Goal: Check status

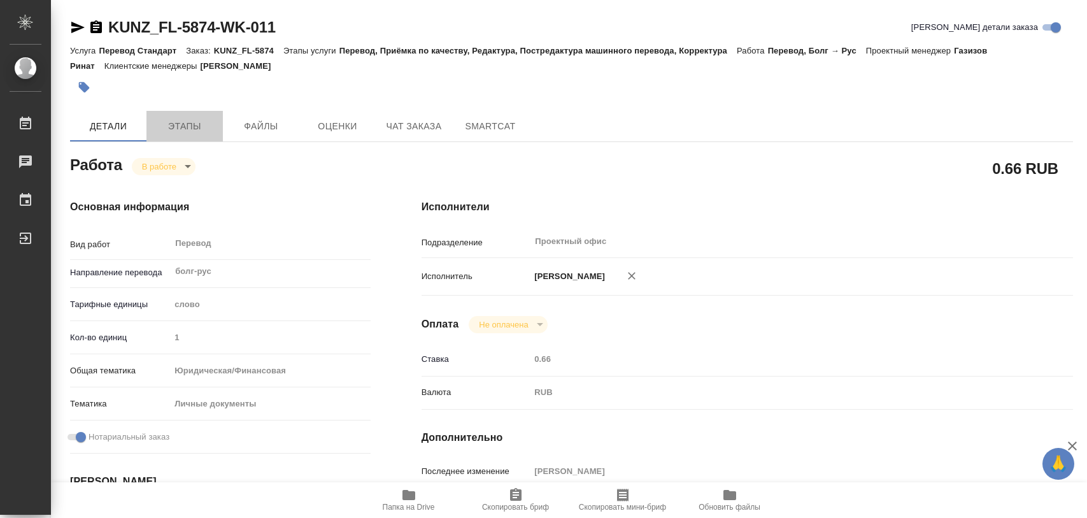
click at [185, 118] on span "Этапы" at bounding box center [184, 126] width 61 height 16
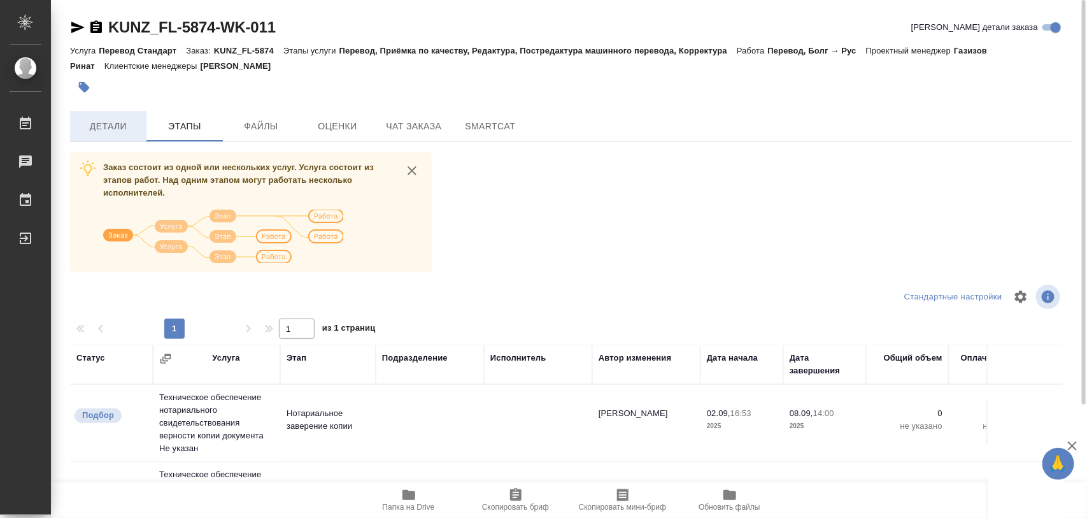
click at [121, 128] on span "Детали" at bounding box center [108, 126] width 61 height 16
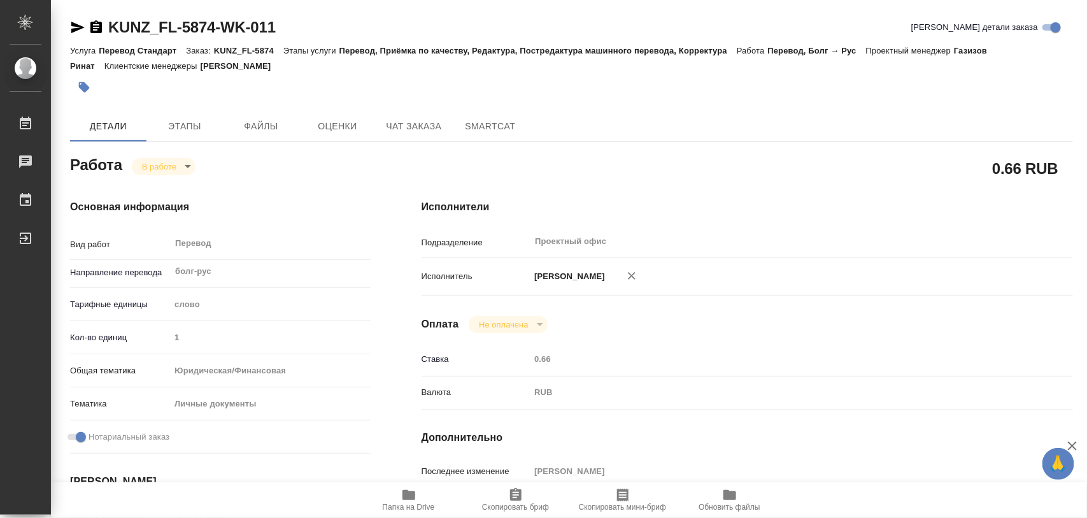
type textarea "x"
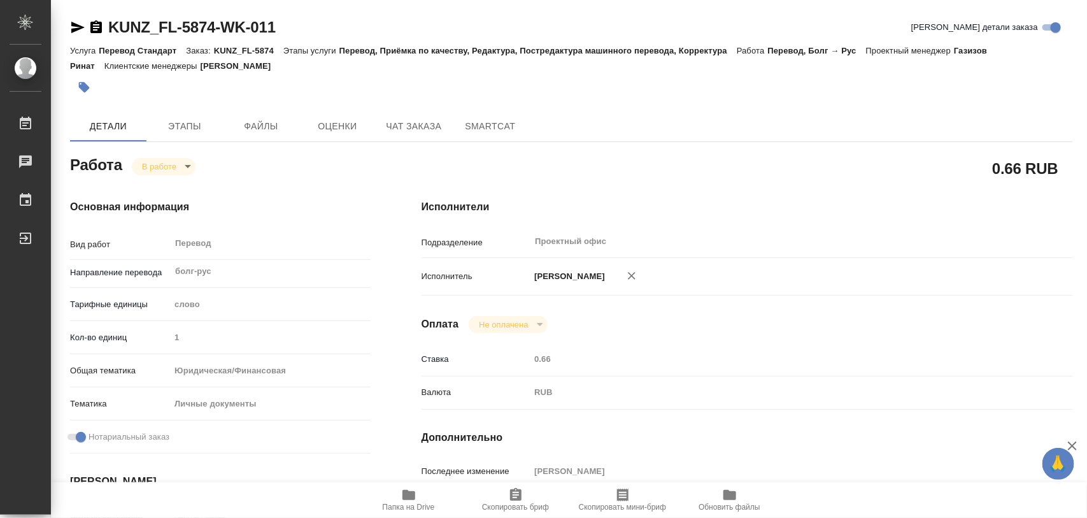
type textarea "x"
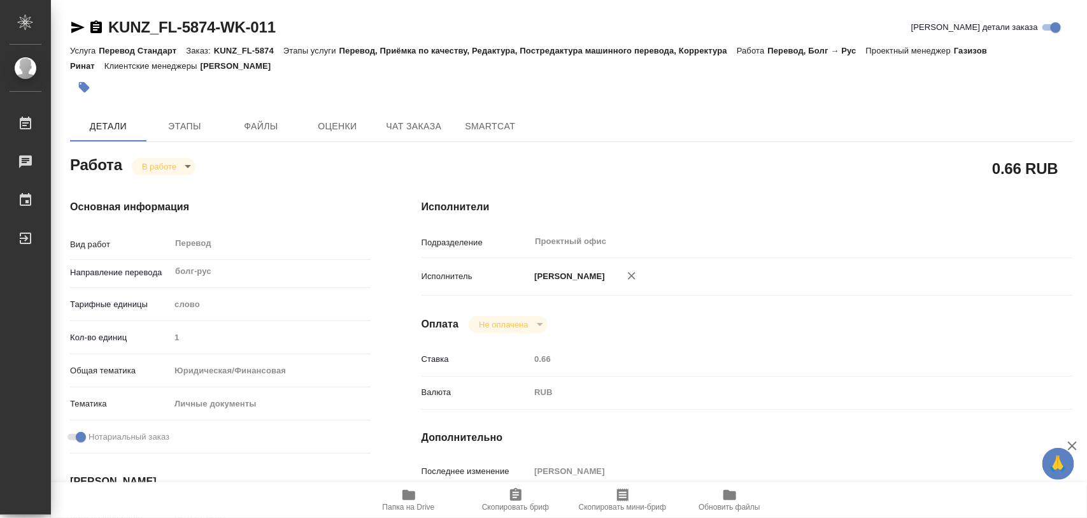
type textarea "x"
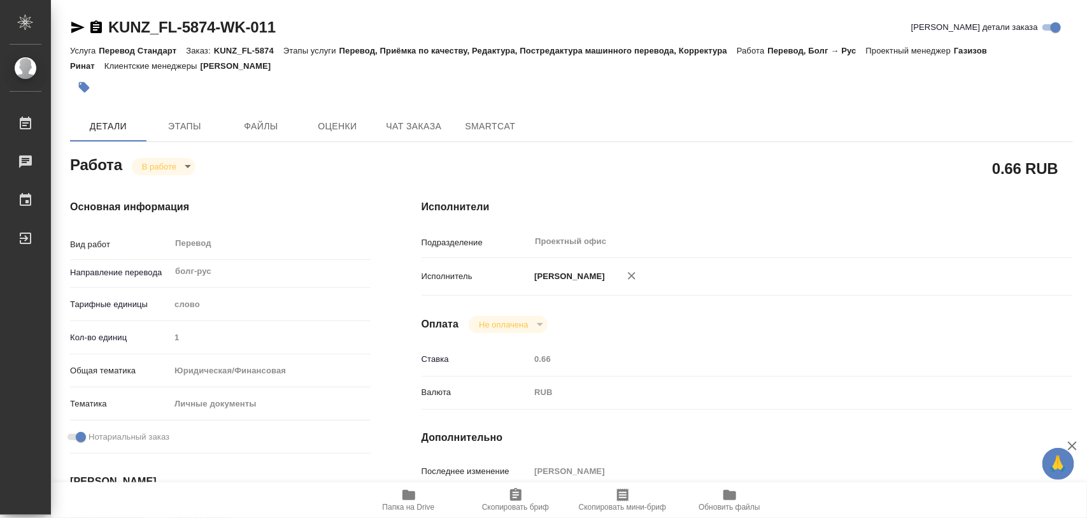
type textarea "x"
